Goal: Find specific page/section: Find specific page/section

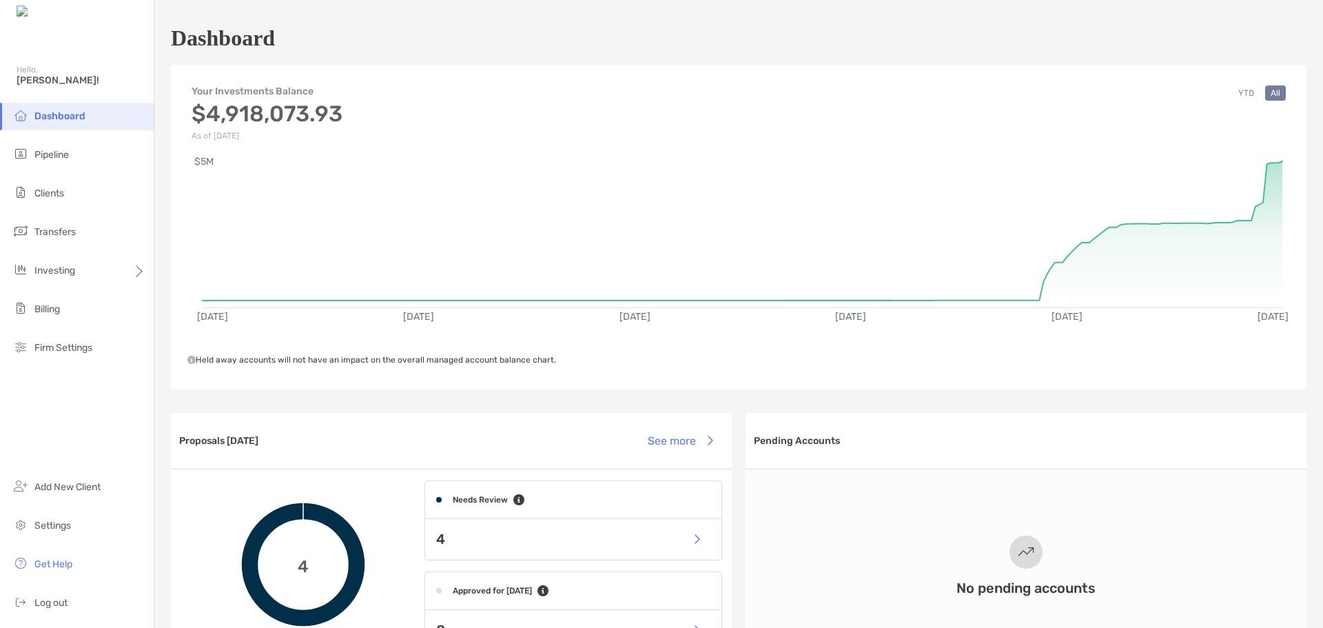
scroll to position [551, 0]
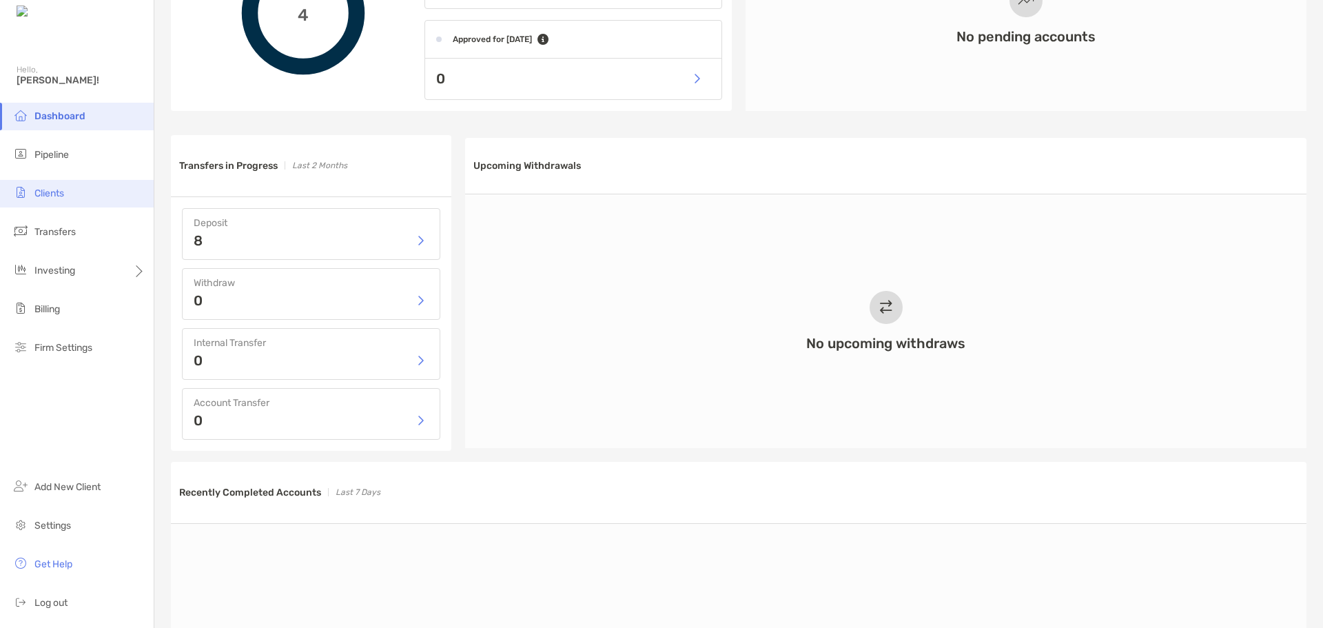
click at [61, 197] on span "Clients" at bounding box center [49, 193] width 30 height 12
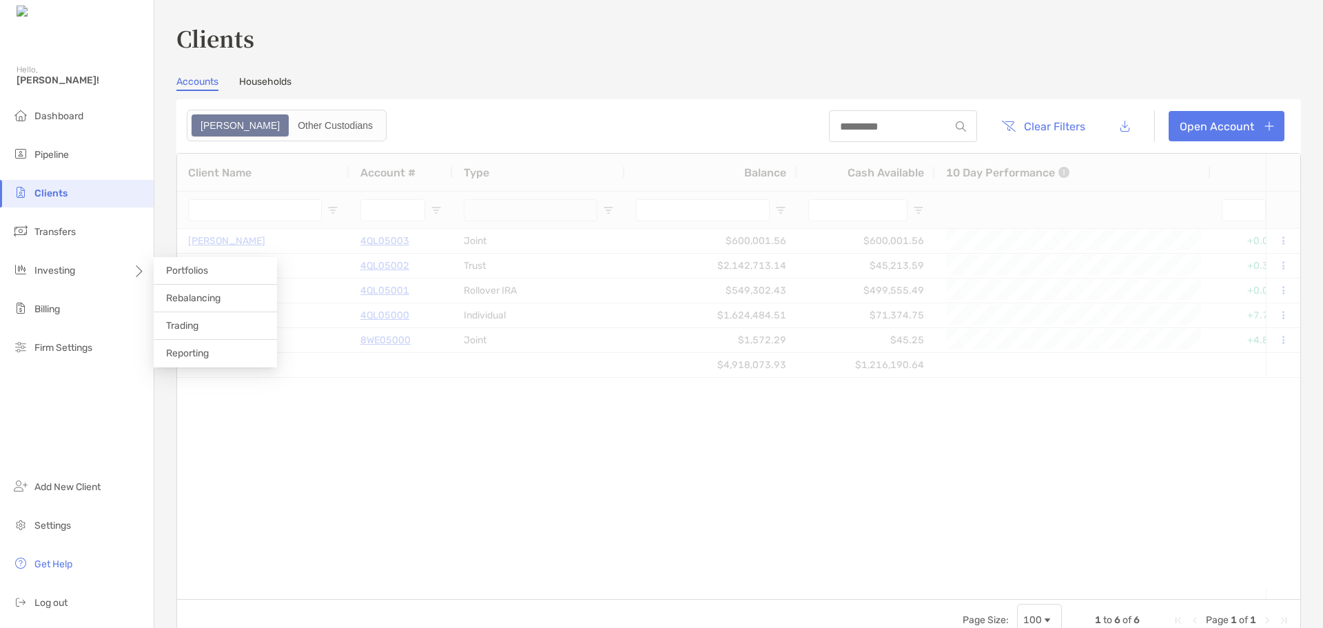
type input "***"
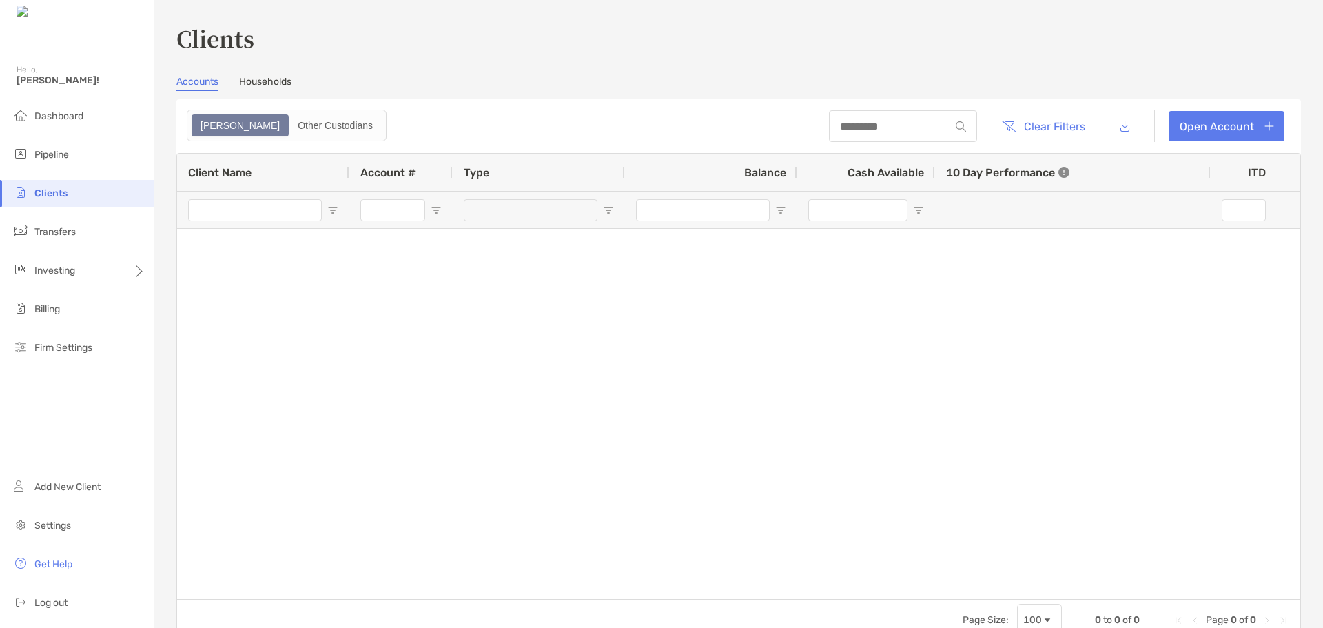
click at [271, 72] on div "Clients Accounts Households Zoe Other Custodians Clear Filters Open Account 1 t…" at bounding box center [738, 331] width 1124 height 619
click at [268, 83] on link "Households" at bounding box center [265, 83] width 52 height 15
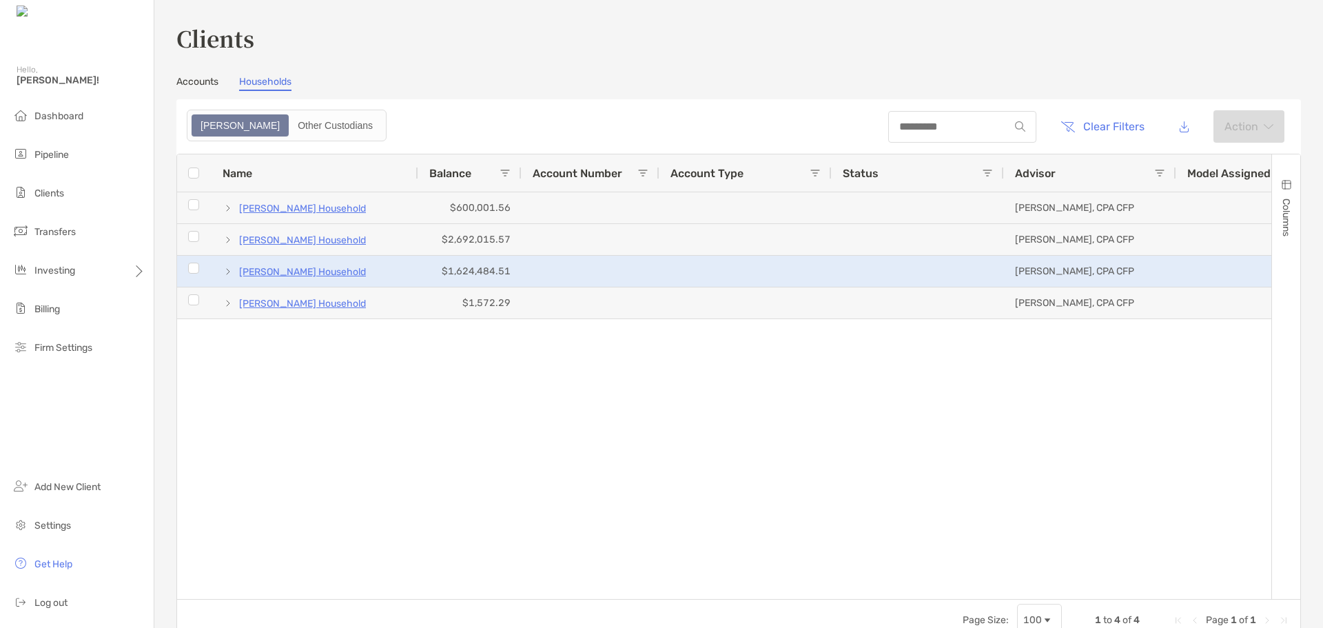
click at [316, 276] on p "[PERSON_NAME] Household" at bounding box center [302, 271] width 127 height 17
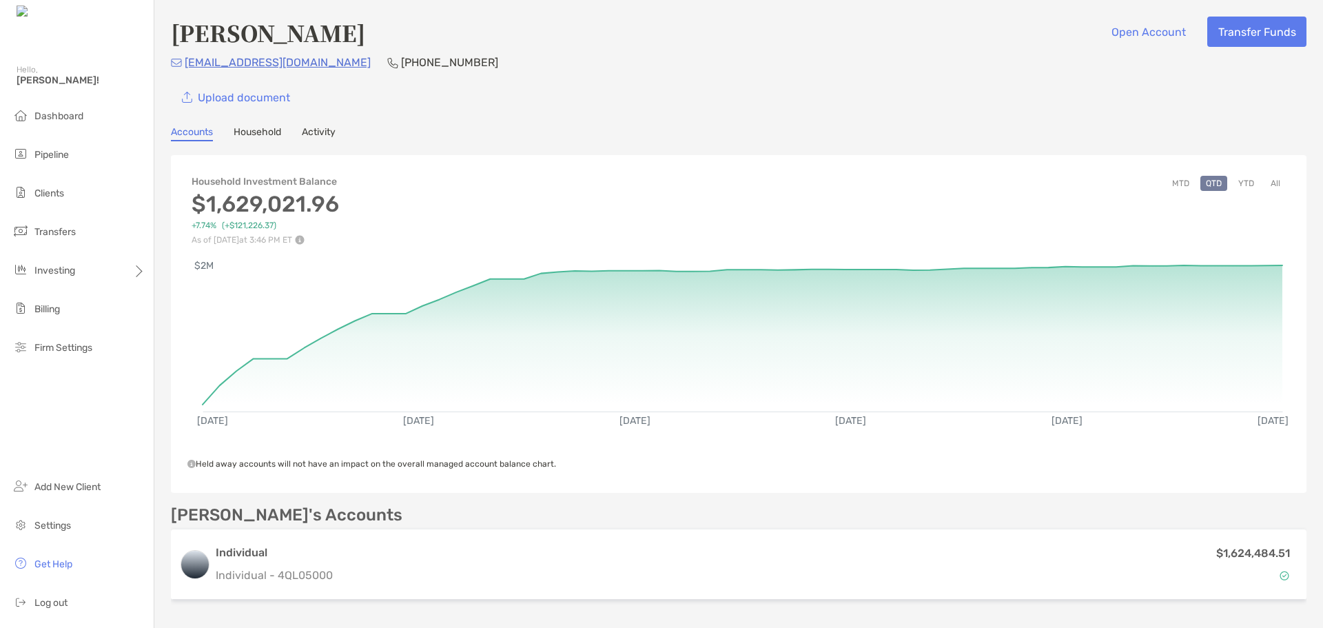
drag, startPoint x: 163, startPoint y: 281, endPoint x: 818, endPoint y: 238, distance: 656.0
click at [818, 238] on div "Household Investment Balance $1,629,021.96 +7.74% ( +$121,226.37 ) As of [DATE]…" at bounding box center [738, 203] width 1135 height 83
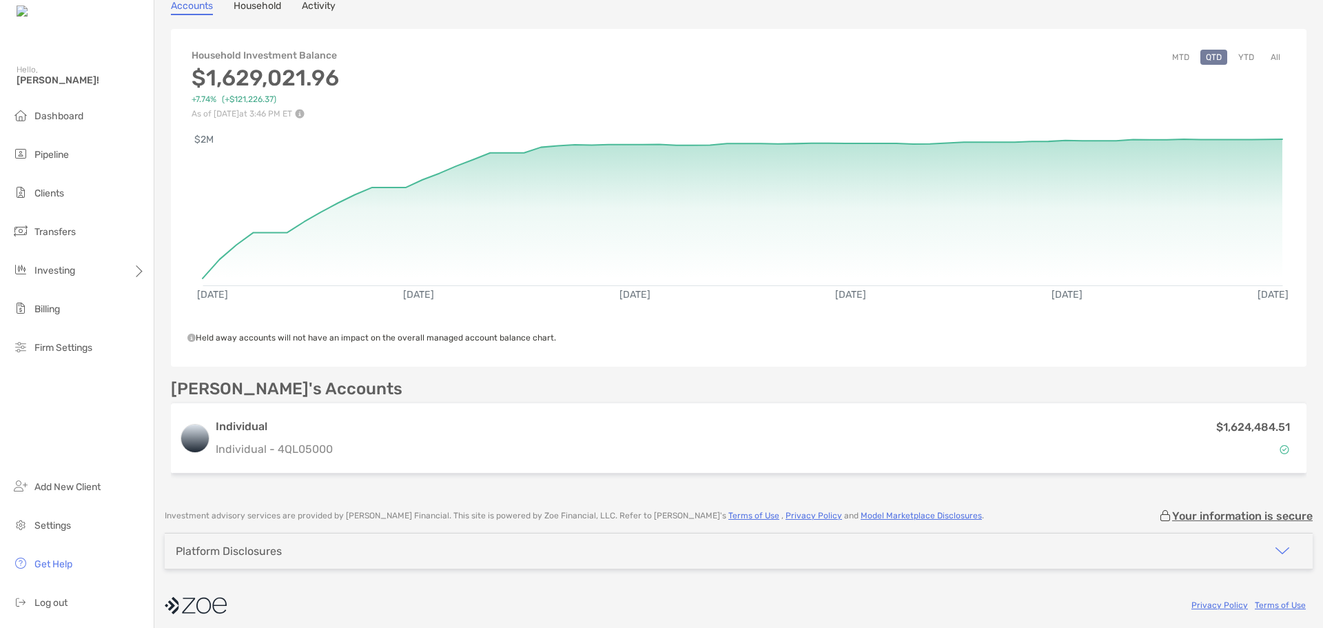
scroll to position [132, 0]
